Goal: Task Accomplishment & Management: Manage account settings

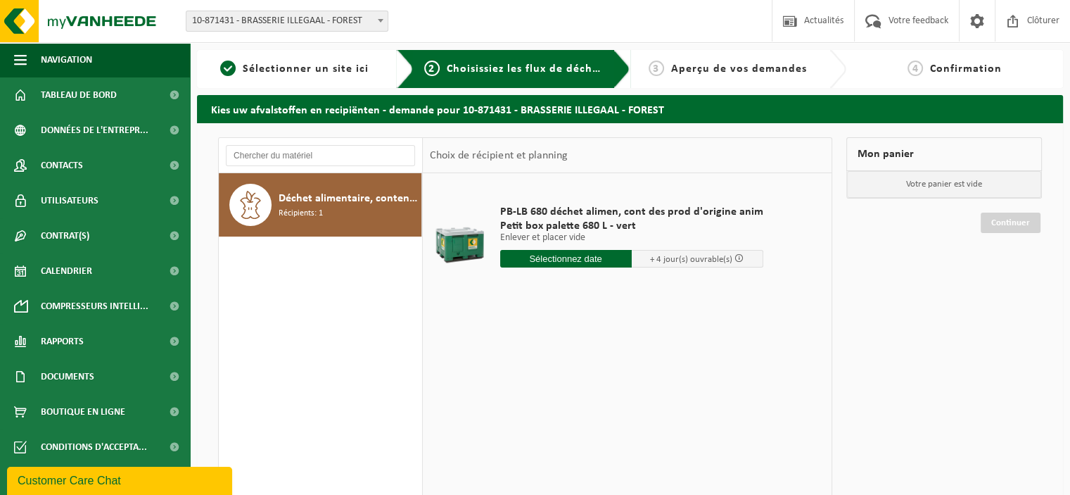
click at [738, 317] on div "PB-LB 680 déchet alimen, cont des prod d'origine anim Petit box palette 680 L -…" at bounding box center [627, 384] width 409 height 422
click at [51, 101] on span "Tableau de bord" at bounding box center [79, 94] width 76 height 35
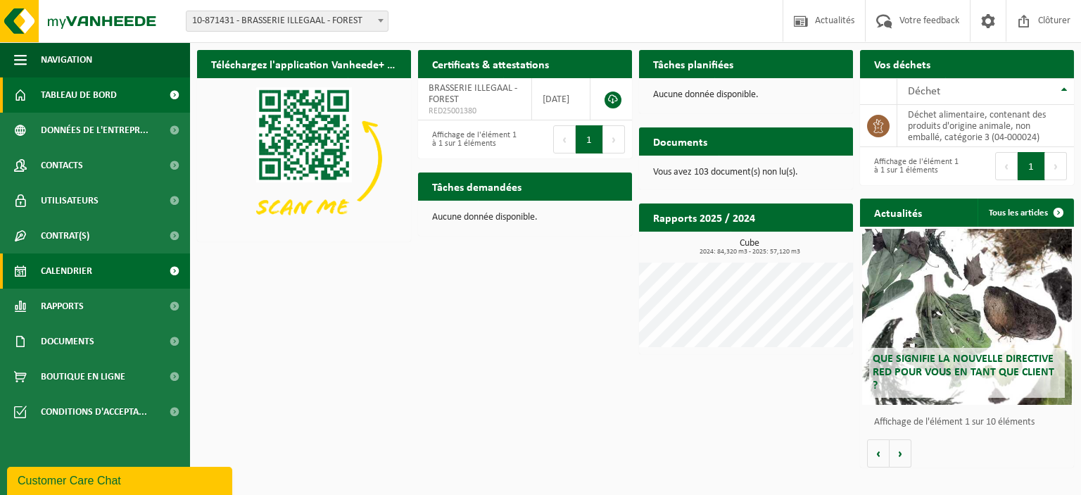
click at [79, 272] on span "Calendrier" at bounding box center [66, 270] width 51 height 35
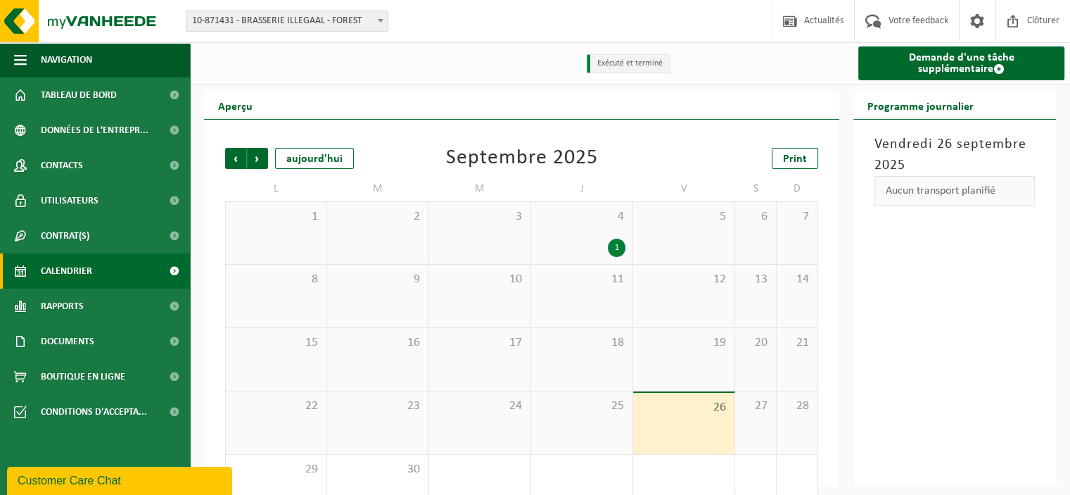
scroll to position [38, 0]
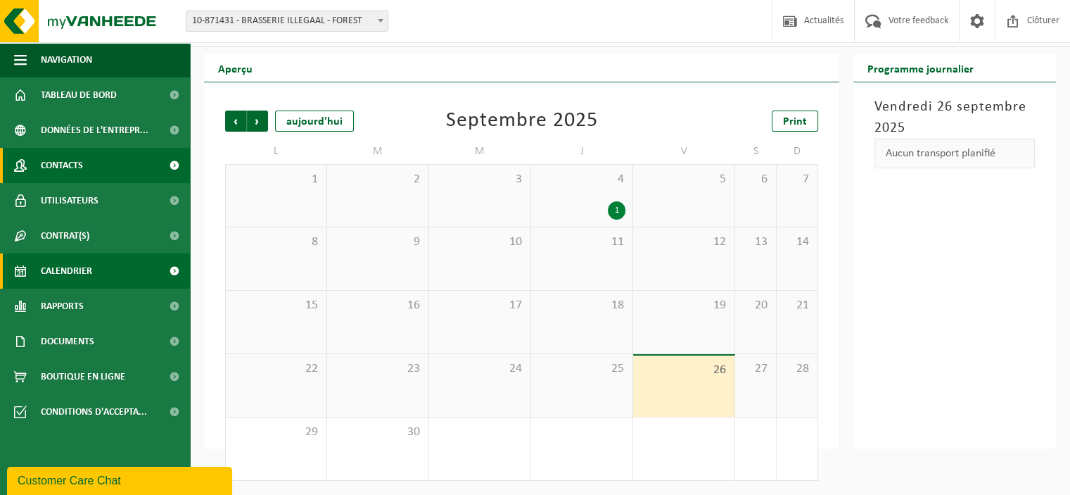
click at [107, 166] on link "Contacts" at bounding box center [95, 165] width 190 height 35
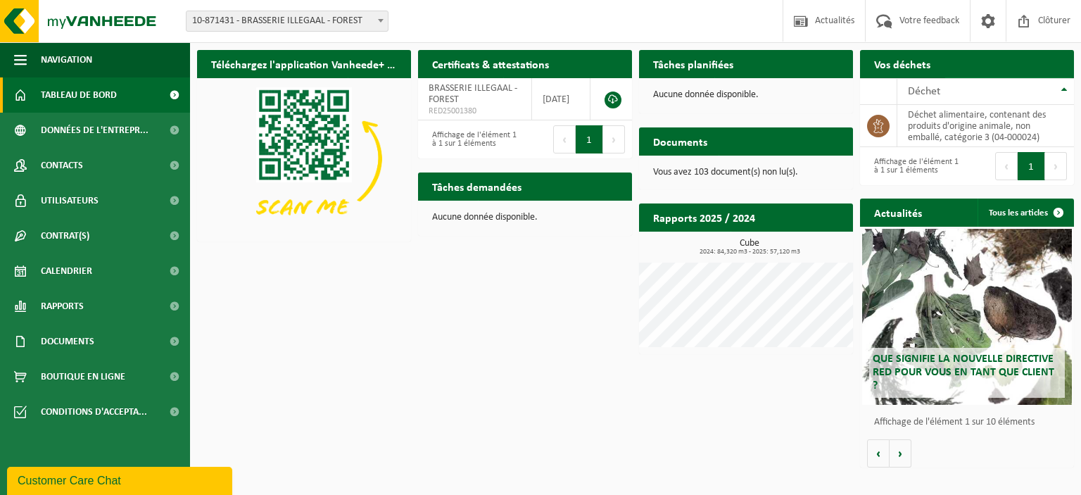
click at [990, 87] on span "Demander un transport" at bounding box center [1001, 91] width 91 height 9
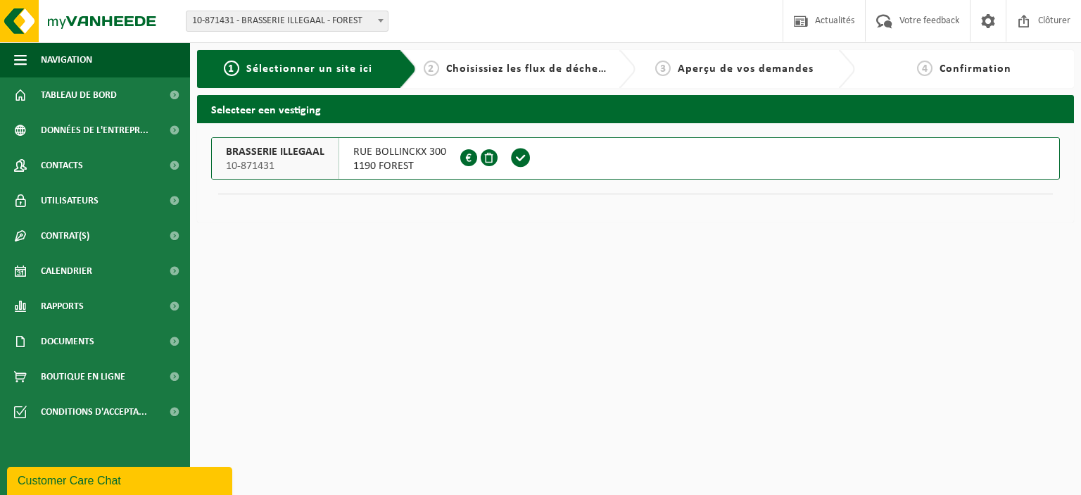
click at [385, 160] on span "1190 FOREST" at bounding box center [399, 166] width 93 height 14
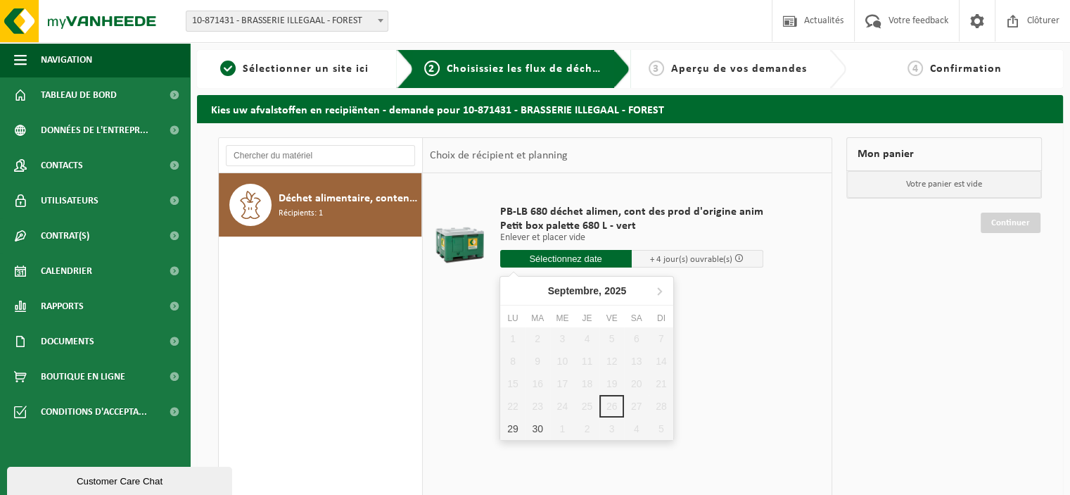
click at [557, 265] on input "text" at bounding box center [566, 259] width 132 height 18
click at [801, 227] on td "PB-LB 680 déchet alimen, cont des prod d'origine anim Petit box palette 680 L -…" at bounding box center [658, 239] width 336 height 119
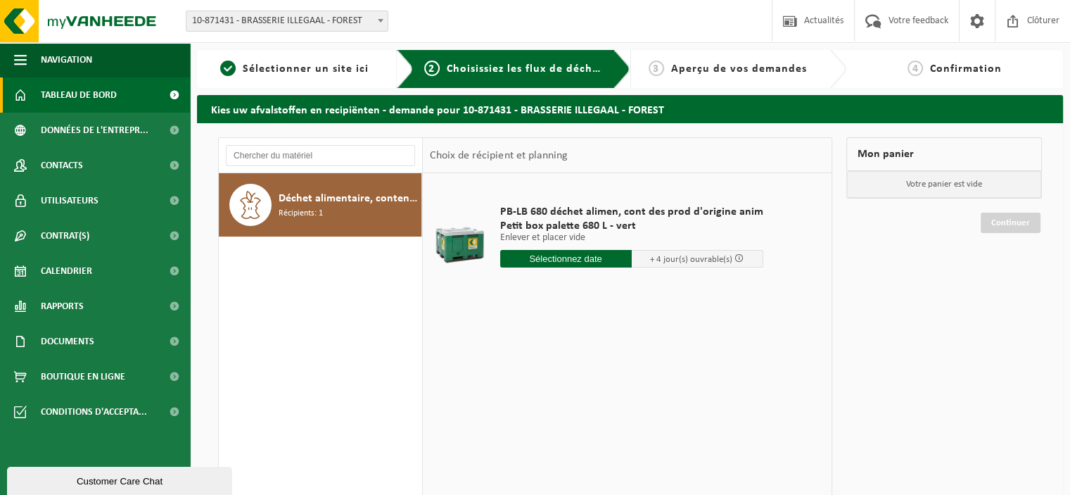
click at [93, 96] on span "Tableau de bord" at bounding box center [79, 94] width 76 height 35
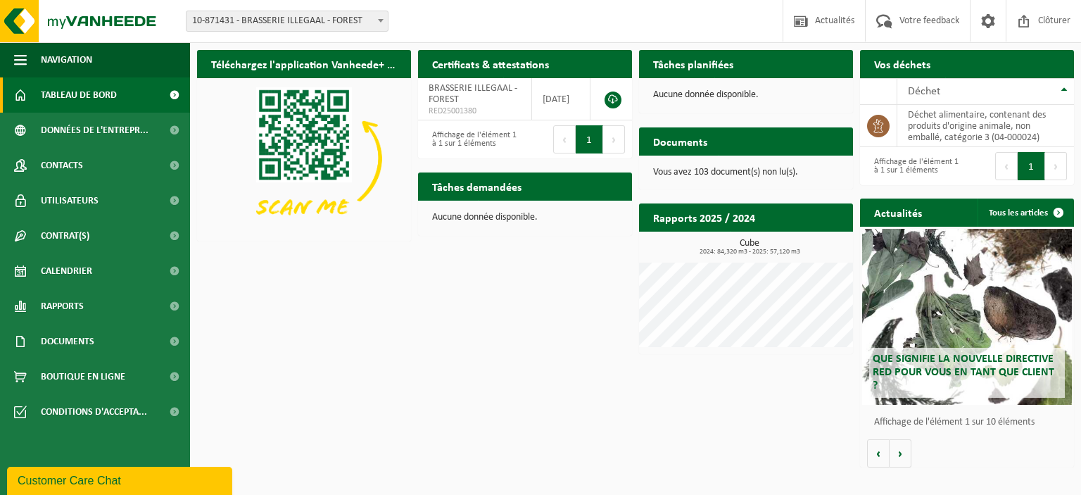
click at [474, 331] on div "Téléchargez l'application Vanheede+ maintenant! Cachez Certificats & attestatio…" at bounding box center [635, 258] width 884 height 431
click at [475, 357] on div "Téléchargez l'application Vanheede+ maintenant! Cachez Certificats & attestatio…" at bounding box center [635, 258] width 884 height 431
click at [511, 433] on div "Téléchargez l'application Vanheede+ maintenant! Cachez Certificats & attestatio…" at bounding box center [635, 258] width 884 height 431
click at [492, 442] on div "Téléchargez l'application Vanheede+ maintenant! Cachez Certificats & attestatio…" at bounding box center [635, 258] width 884 height 431
